Goal: Task Accomplishment & Management: Manage account settings

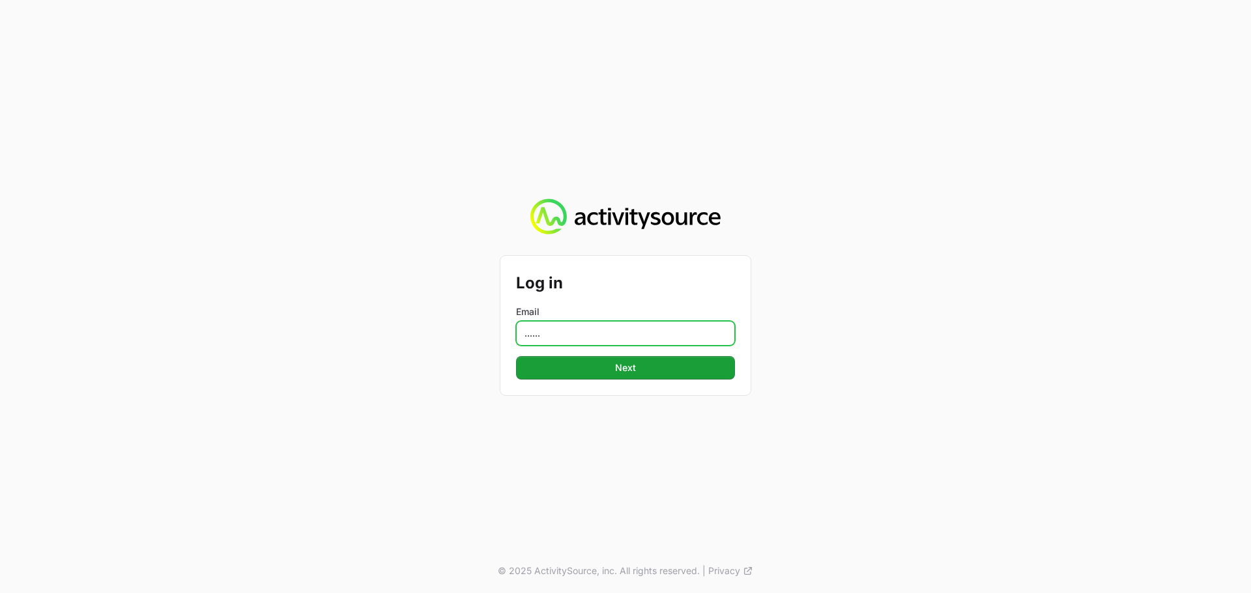
click at [610, 337] on input "......" at bounding box center [625, 333] width 219 height 25
type input "[EMAIL_ADDRESS][DOMAIN_NAME]"
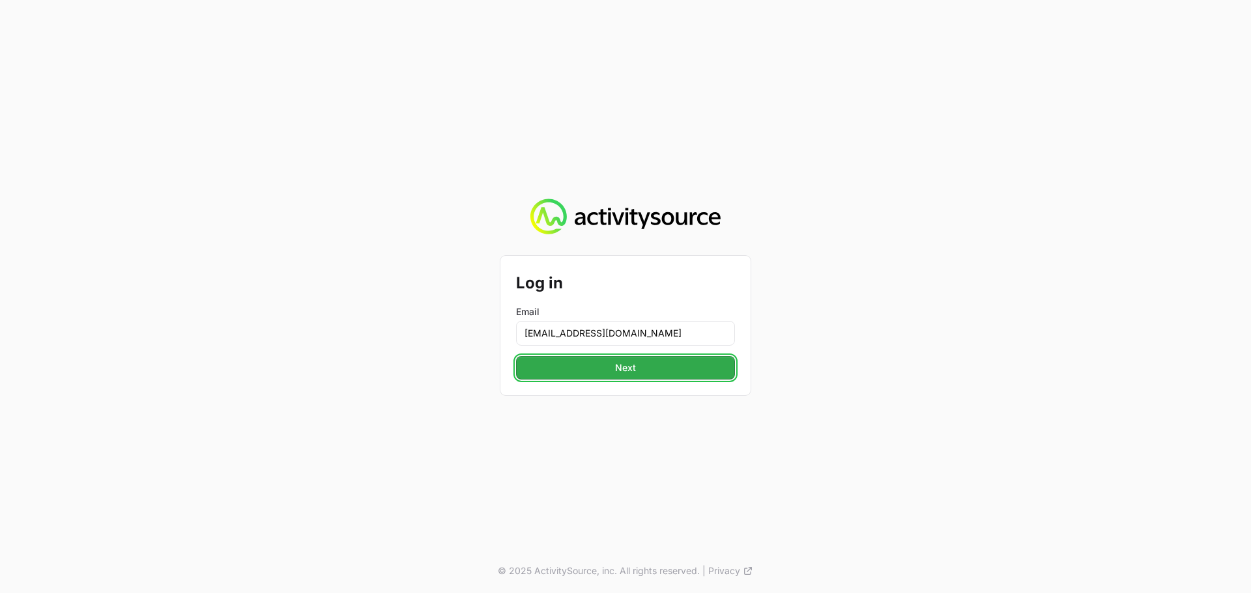
click at [618, 366] on span "Next" at bounding box center [625, 368] width 203 height 16
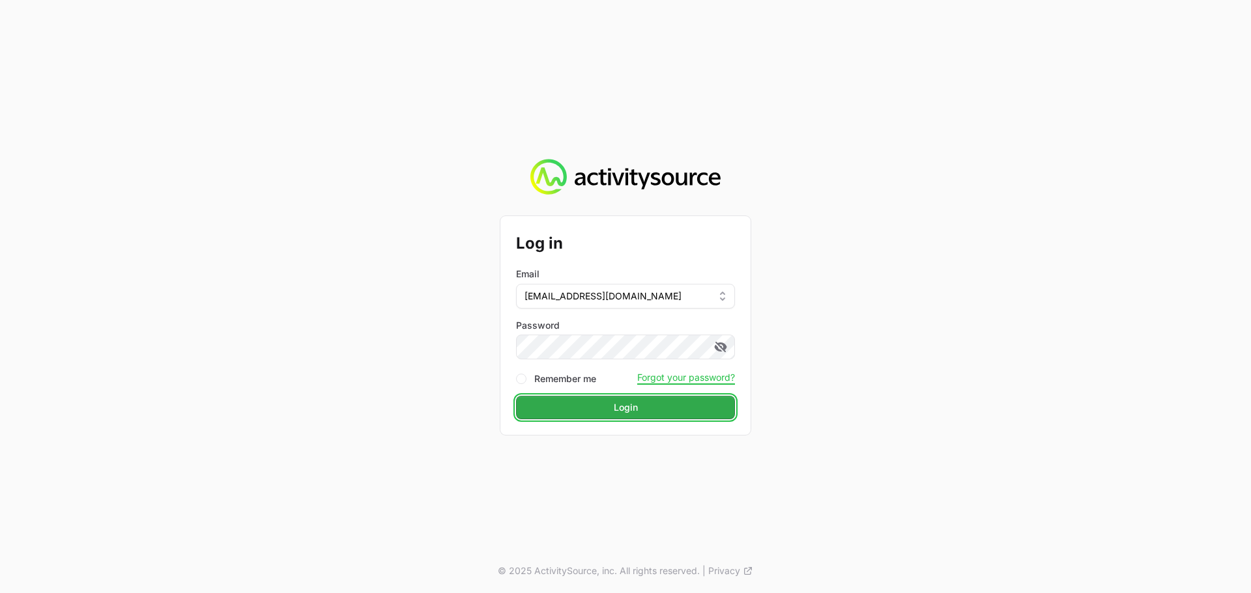
click at [644, 404] on span "Login" at bounding box center [625, 408] width 203 height 16
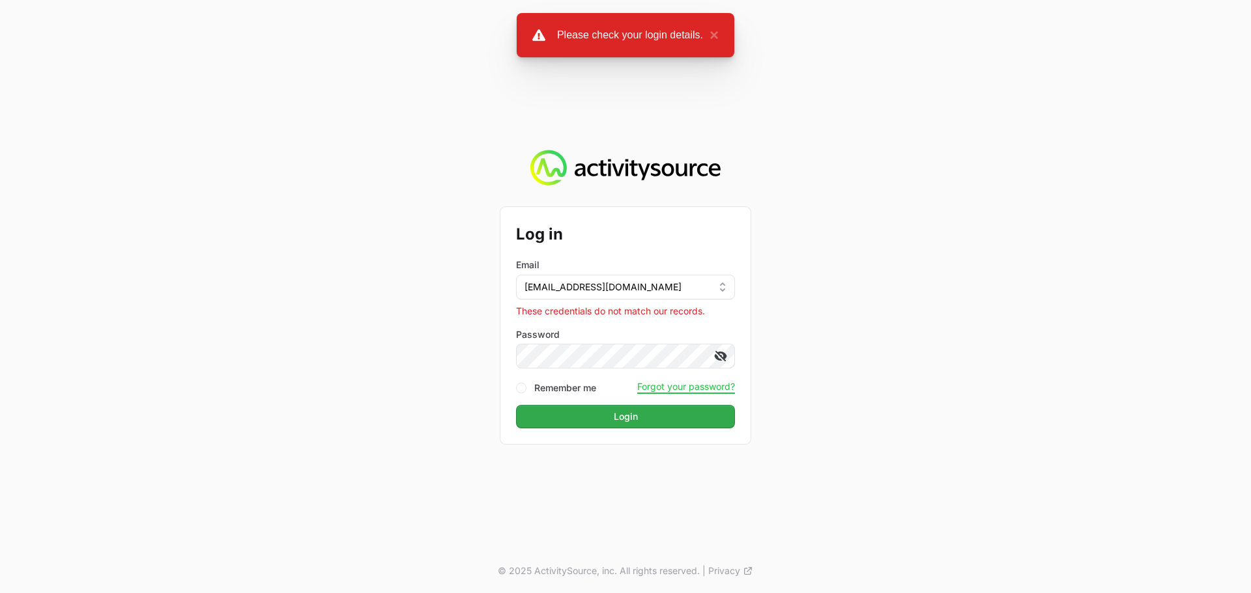
click at [721, 360] on icon at bounding box center [718, 357] width 8 height 7
click at [480, 355] on div "Log in Email [PERSON_NAME][EMAIL_ADDRESS][DOMAIN_NAME] These credentials do not…" at bounding box center [625, 296] width 1251 height 593
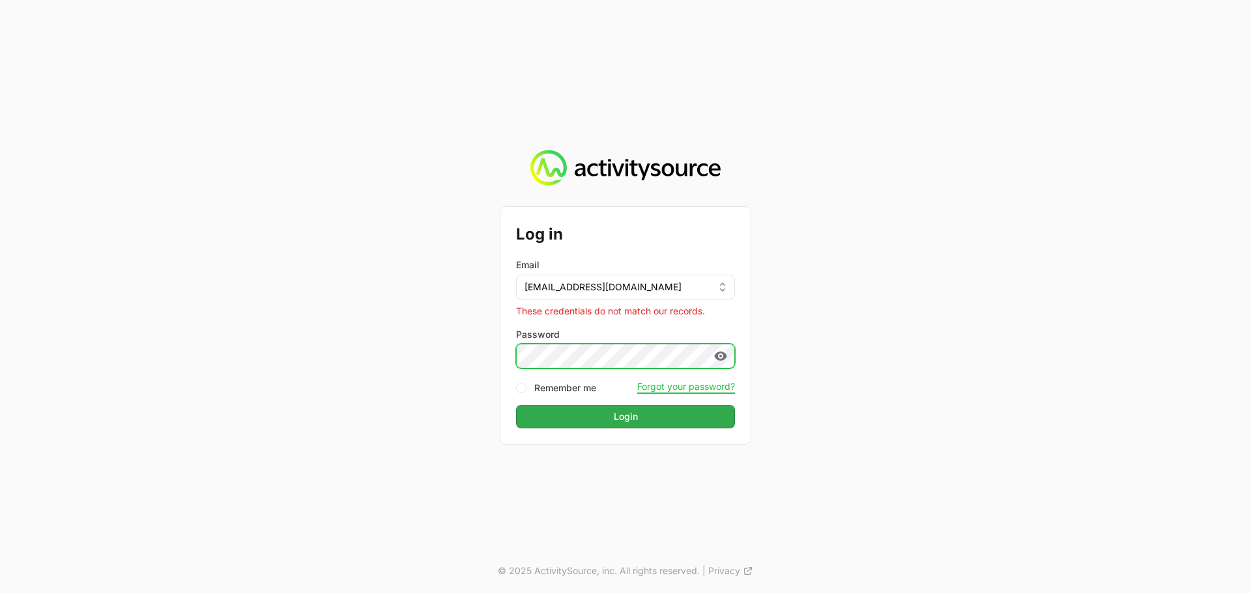
click at [516, 405] on button "Login Login" at bounding box center [625, 416] width 219 height 23
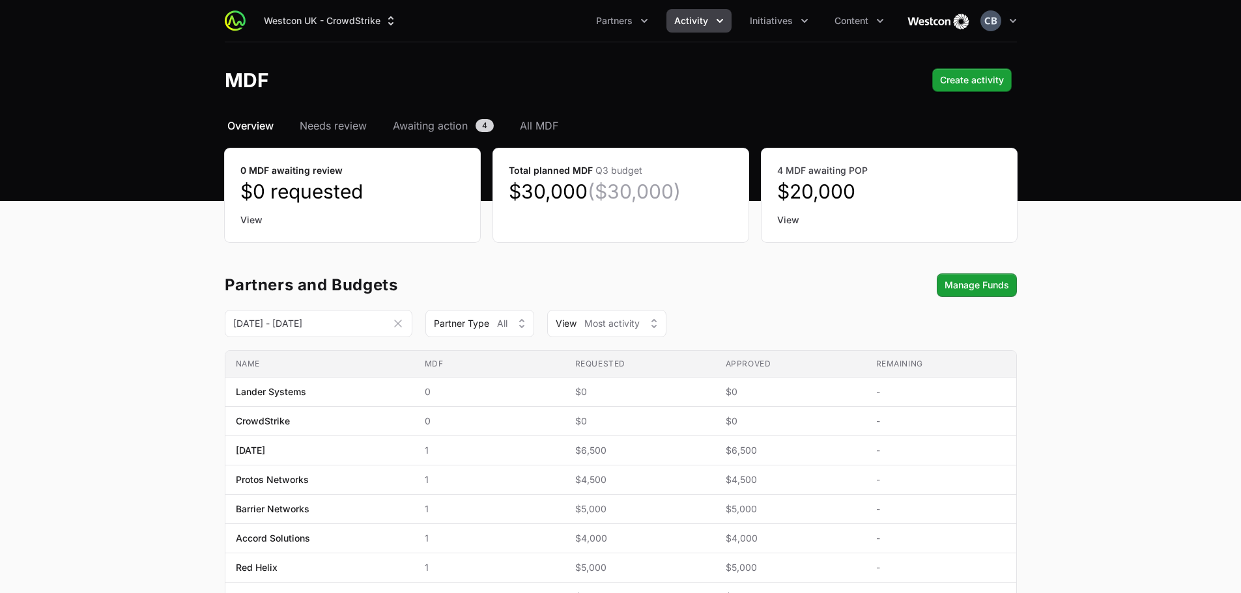
click at [712, 23] on button "Activity" at bounding box center [698, 20] width 65 height 23
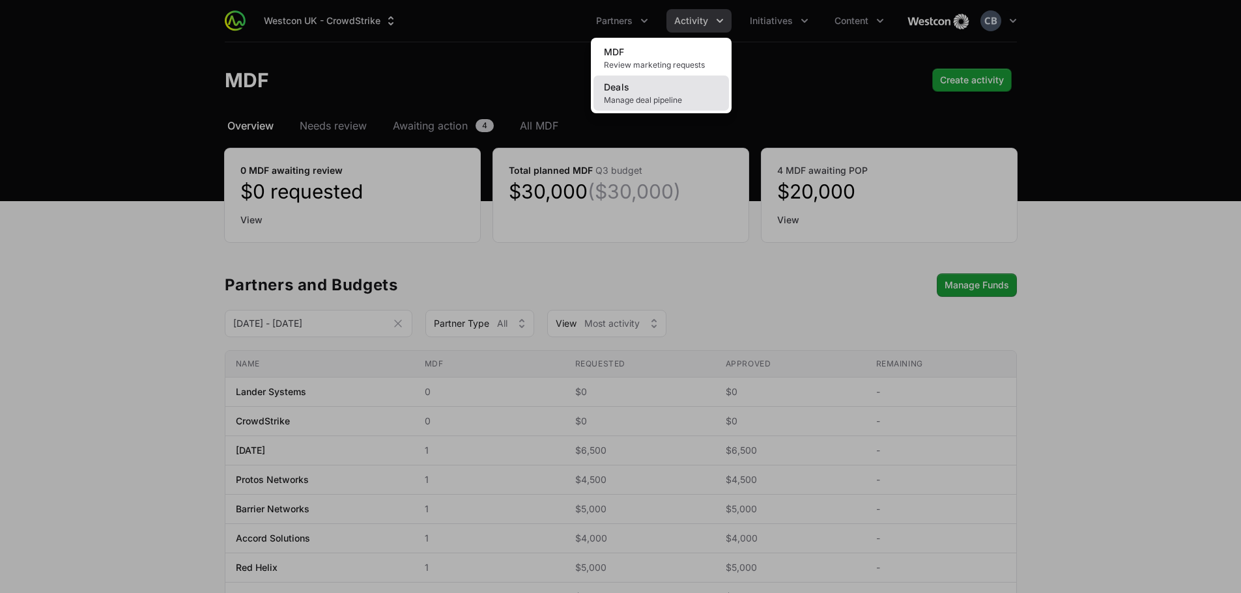
click at [695, 84] on link "Deals Manage deal pipeline" at bounding box center [660, 93] width 135 height 35
